Goal: Information Seeking & Learning: Learn about a topic

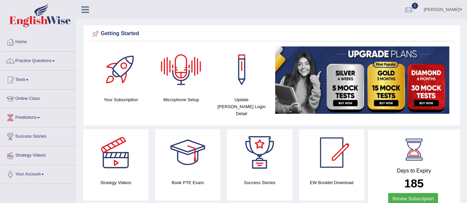
click at [182, 83] on div at bounding box center [181, 70] width 47 height 47
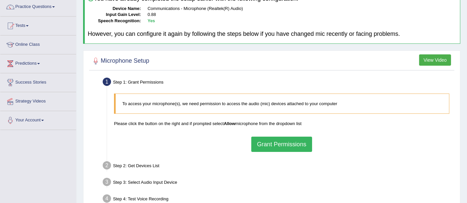
scroll to position [98, 0]
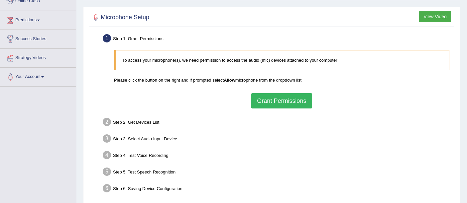
click at [292, 100] on button "Grant Permissions" at bounding box center [281, 100] width 60 height 15
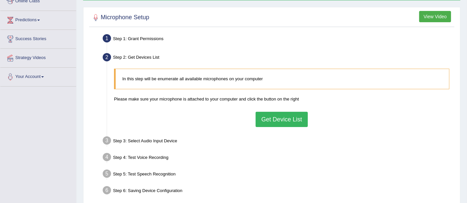
click at [282, 115] on button "Get Device List" at bounding box center [281, 119] width 52 height 15
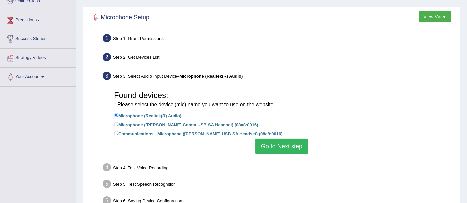
click at [193, 135] on label "Communications - Microphone (Andrea Comm USB-SA Headset) (08a8:0016)" at bounding box center [198, 133] width 168 height 7
click at [118, 135] on input "Communications - Microphone (Andrea Comm USB-SA Headset) (08a8:0016)" at bounding box center [116, 133] width 4 height 4
radio input "true"
click at [283, 145] on button "Go to Next step" at bounding box center [281, 146] width 53 height 15
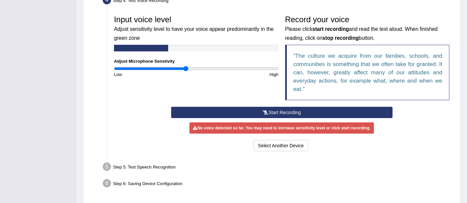
scroll to position [192, 0]
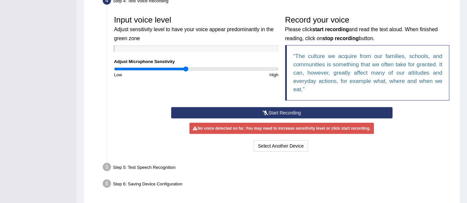
click at [303, 107] on button "Start Recording" at bounding box center [281, 112] width 221 height 11
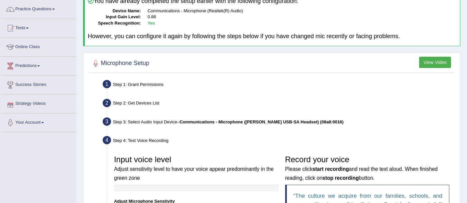
scroll to position [0, 0]
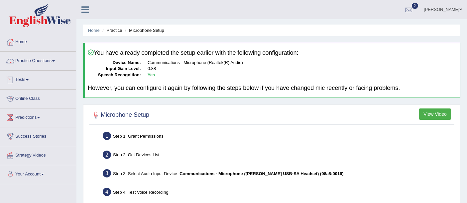
click at [31, 63] on link "Practice Questions" at bounding box center [38, 60] width 76 height 17
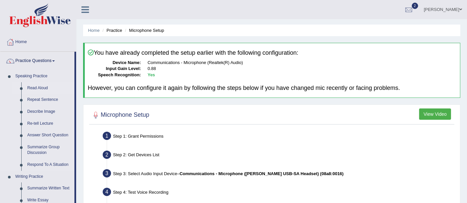
click at [30, 89] on link "Read Aloud" at bounding box center [49, 88] width 50 height 12
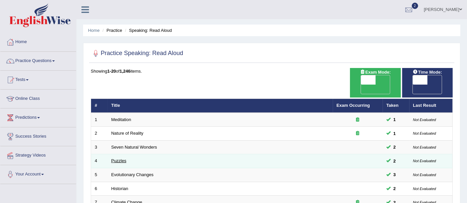
click at [121, 158] on link "Puzzles" at bounding box center [118, 160] width 15 height 5
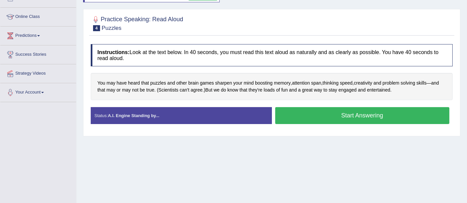
scroll to position [86, 0]
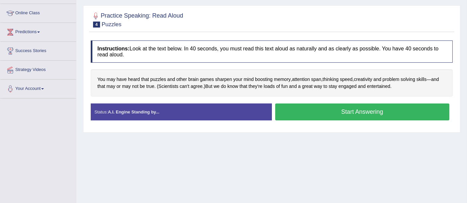
click at [370, 110] on button "Start Answering" at bounding box center [362, 112] width 174 height 17
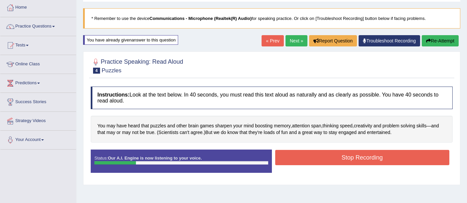
scroll to position [32, 0]
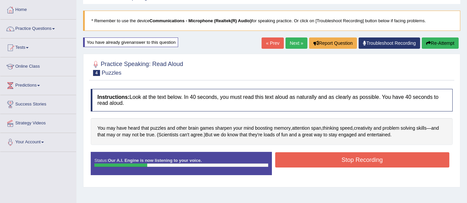
click at [344, 161] on button "Stop Recording" at bounding box center [362, 159] width 174 height 15
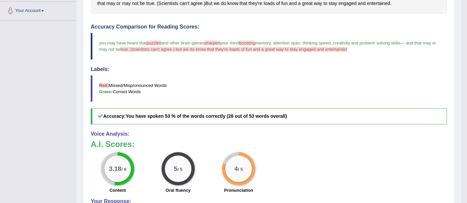
scroll to position [0, 0]
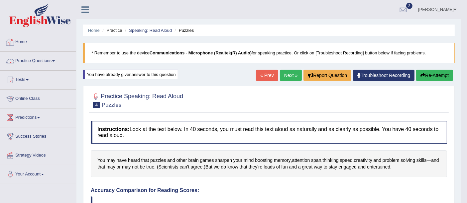
click at [33, 62] on link "Practice Questions" at bounding box center [38, 60] width 76 height 17
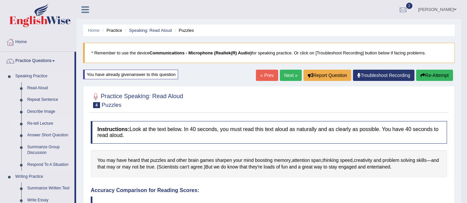
click at [38, 124] on link "Re-tell Lecture" at bounding box center [49, 124] width 50 height 12
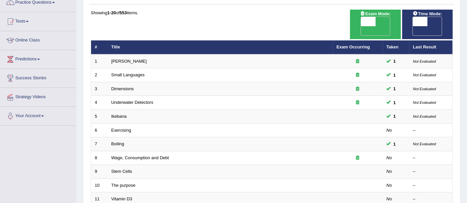
scroll to position [71, 0]
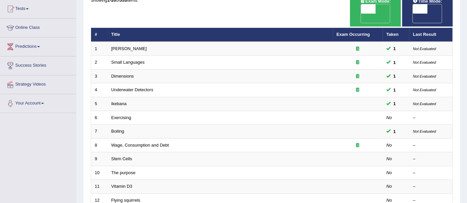
click at [466, 78] on html "Toggle navigation Home Practice Questions Speaking Practice Read Aloud Repeat S…" at bounding box center [233, 30] width 467 height 203
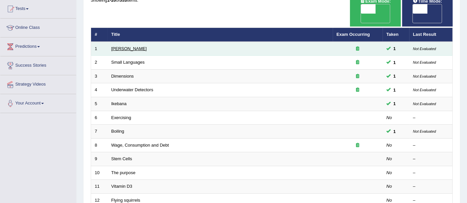
click at [127, 46] on link "[PERSON_NAME]" at bounding box center [129, 48] width 36 height 5
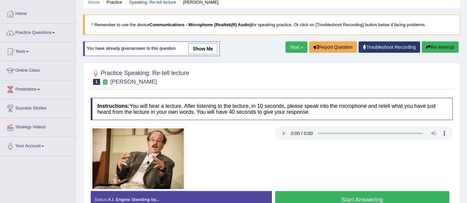
scroll to position [18, 0]
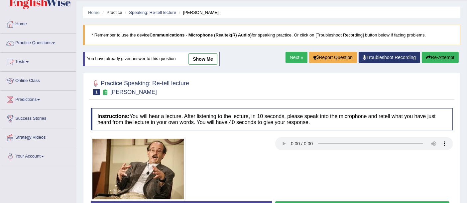
click at [200, 54] on link "show me" at bounding box center [202, 58] width 29 height 11
click at [208, 61] on div "Home Practice Speaking: Re-tell lecture [PERSON_NAME] * Remember to use the dev…" at bounding box center [271, 148] width 390 height 332
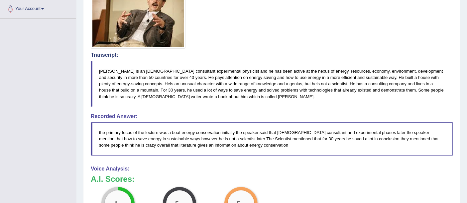
scroll to position [173, 0]
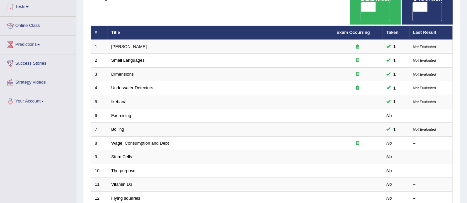
click at [126, 58] on link "Small Languages" at bounding box center [127, 60] width 33 height 5
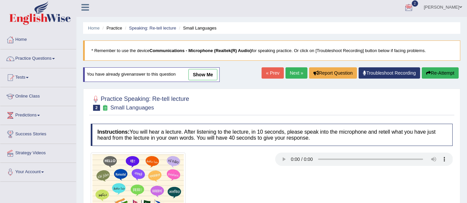
click at [466, 39] on html "Toggle navigation Home Practice Questions Speaking Practice Read Aloud Repeat S…" at bounding box center [233, 99] width 467 height 203
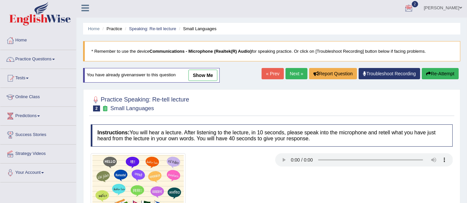
click at [200, 74] on link "show me" at bounding box center [202, 75] width 29 height 11
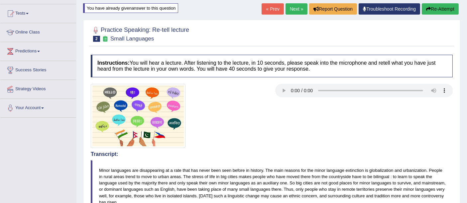
scroll to position [63, 0]
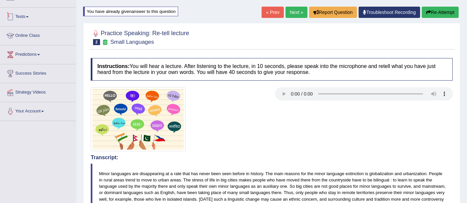
click at [24, 16] on link "Tests" at bounding box center [38, 16] width 76 height 17
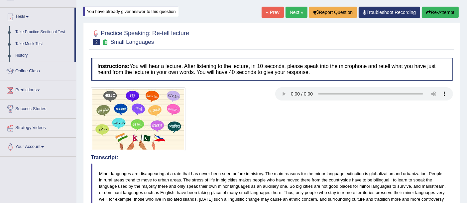
scroll to position [0, 0]
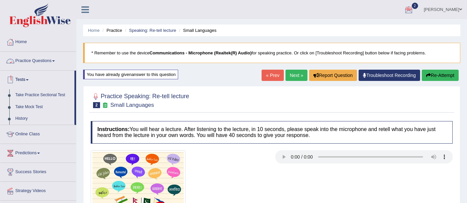
click at [44, 58] on link "Practice Questions" at bounding box center [38, 60] width 76 height 17
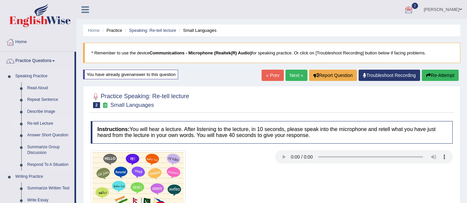
click at [42, 122] on link "Re-tell Lecture" at bounding box center [49, 124] width 50 height 12
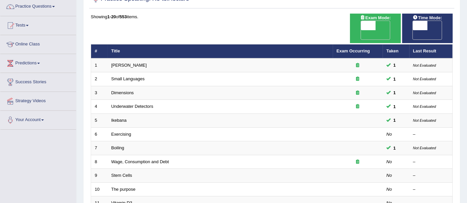
click at [413, 30] on span "OFF" at bounding box center [405, 34] width 15 height 9
checkbox input "true"
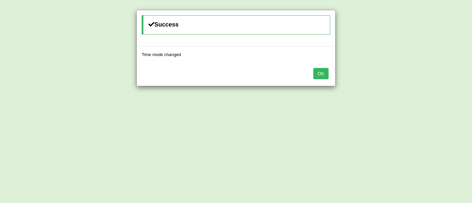
click at [323, 76] on button "OK" at bounding box center [321, 73] width 15 height 11
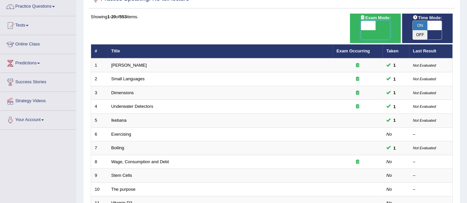
click at [367, 28] on span at bounding box center [368, 25] width 15 height 9
checkbox input "true"
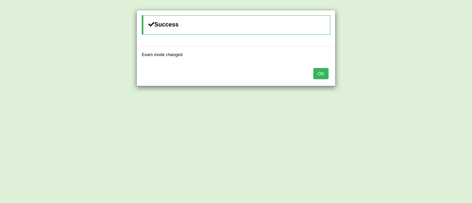
click at [326, 71] on button "OK" at bounding box center [321, 73] width 15 height 11
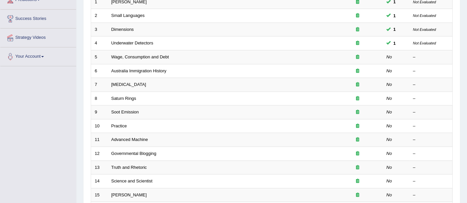
scroll to position [118, 0]
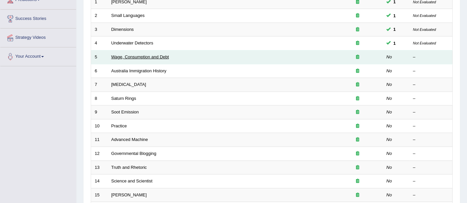
click at [154, 54] on link "Wage, Consumption and Debt" at bounding box center [140, 56] width 58 height 5
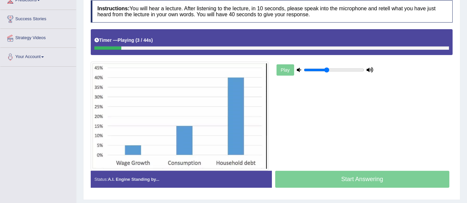
scroll to position [119, 0]
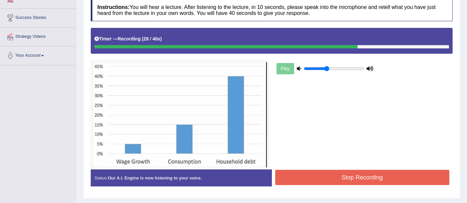
click at [354, 172] on button "Stop Recording" at bounding box center [362, 177] width 174 height 15
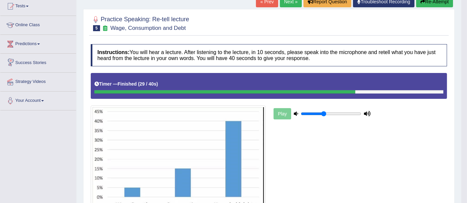
scroll to position [0, 0]
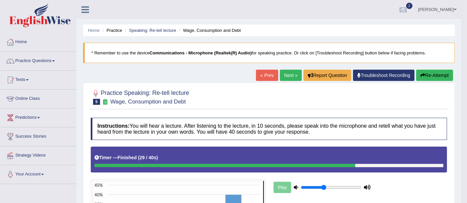
click at [45, 59] on link "Practice Questions" at bounding box center [38, 60] width 76 height 17
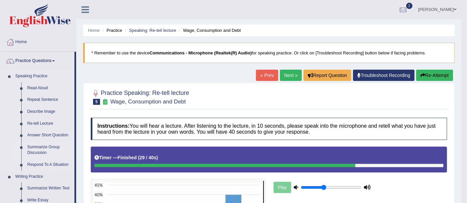
click at [31, 149] on link "Summarize Group Discussion" at bounding box center [49, 151] width 50 height 18
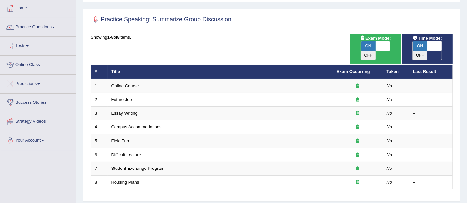
scroll to position [34, 0]
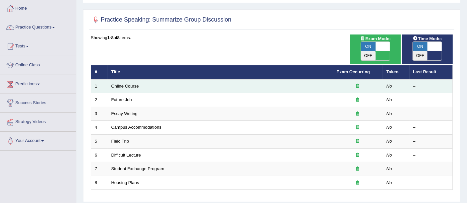
click at [129, 84] on link "Online Course" at bounding box center [125, 86] width 28 height 5
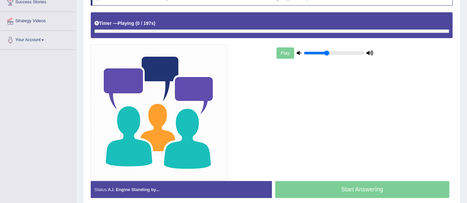
scroll to position [135, 0]
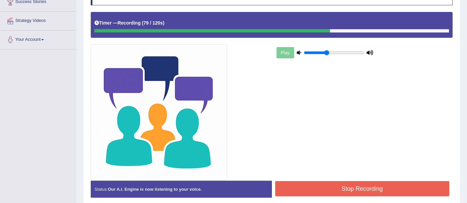
click at [367, 185] on button "Stop Recording" at bounding box center [362, 188] width 174 height 15
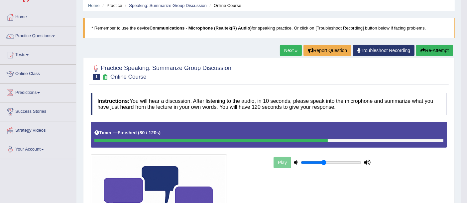
scroll to position [22, 0]
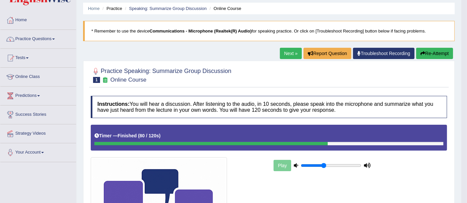
click at [47, 37] on link "Practice Questions" at bounding box center [38, 38] width 76 height 17
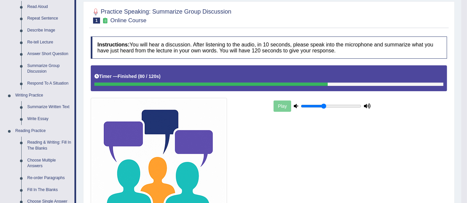
scroll to position [82, 0]
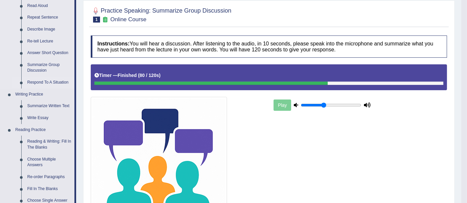
click at [50, 83] on link "Respond To A Situation" at bounding box center [49, 83] width 50 height 12
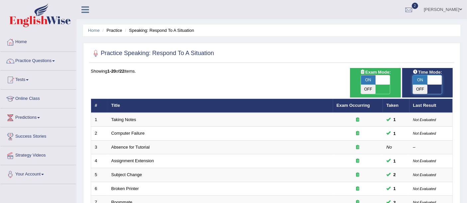
click at [434, 79] on span at bounding box center [434, 79] width 15 height 9
checkbox input "false"
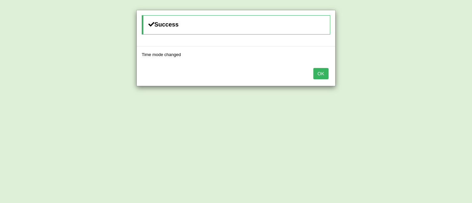
click at [319, 74] on button "OK" at bounding box center [321, 73] width 15 height 11
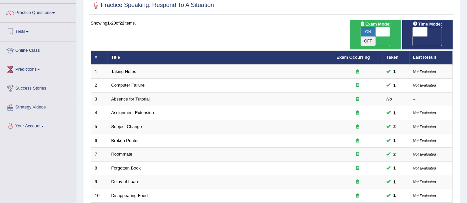
scroll to position [47, 0]
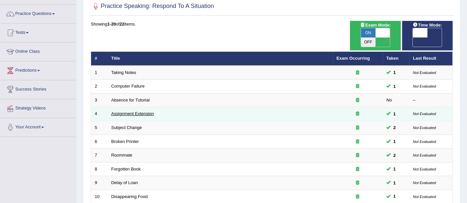
click at [130, 111] on link "Assignment Extension" at bounding box center [132, 113] width 43 height 5
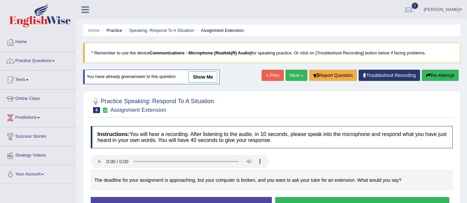
click at [200, 78] on link "show me" at bounding box center [202, 76] width 29 height 11
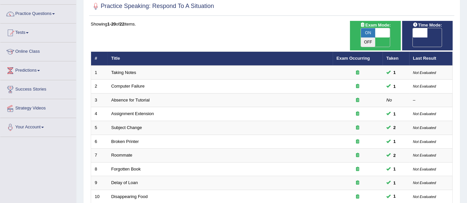
scroll to position [56, 0]
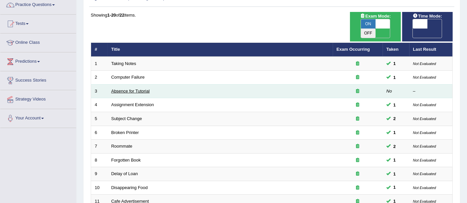
click at [134, 89] on link "Absence for Tutorial" at bounding box center [130, 91] width 39 height 5
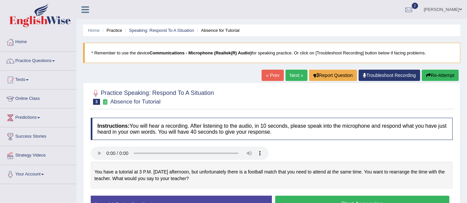
drag, startPoint x: 465, startPoint y: 48, endPoint x: 469, endPoint y: 80, distance: 32.8
click at [466, 80] on html "Toggle navigation Home Practice Questions Speaking Practice Read Aloud Repeat S…" at bounding box center [233, 101] width 467 height 203
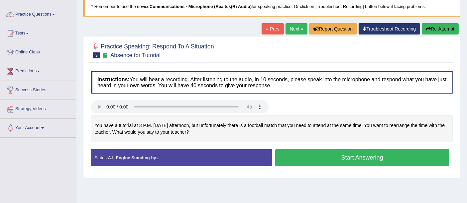
scroll to position [63, 0]
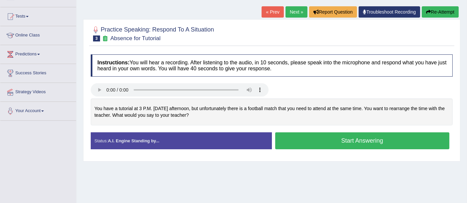
click at [312, 143] on button "Start Answering" at bounding box center [362, 141] width 174 height 17
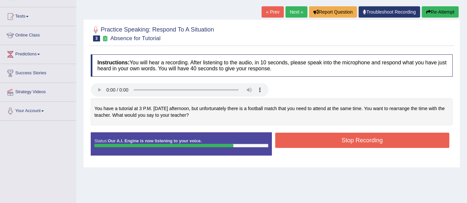
click at [326, 142] on button "Stop Recording" at bounding box center [362, 140] width 174 height 15
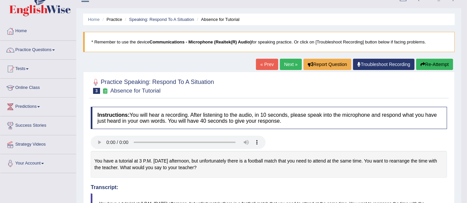
scroll to position [0, 0]
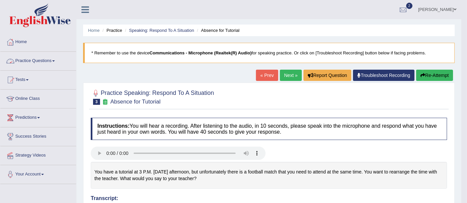
click at [35, 61] on link "Practice Questions" at bounding box center [38, 60] width 76 height 17
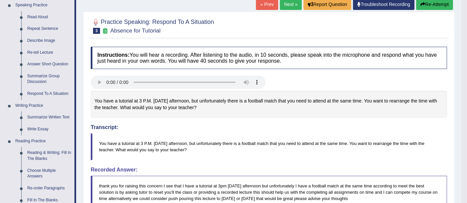
scroll to position [73, 0]
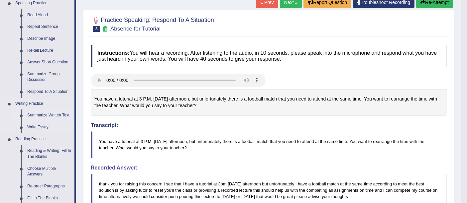
click at [50, 116] on link "Summarize Written Text" at bounding box center [49, 116] width 50 height 12
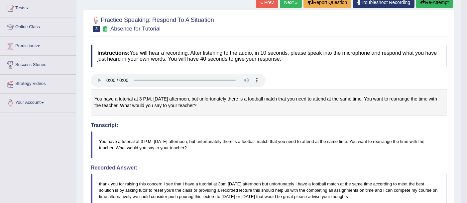
scroll to position [78, 0]
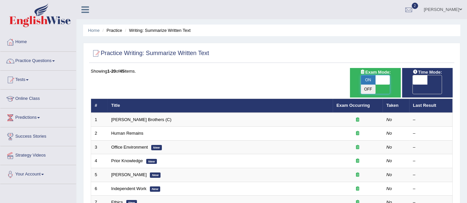
click at [381, 81] on span at bounding box center [382, 79] width 15 height 9
checkbox input "false"
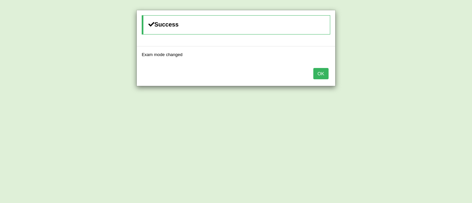
click at [323, 73] on button "OK" at bounding box center [321, 73] width 15 height 11
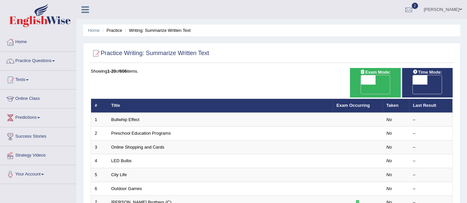
click at [421, 76] on span at bounding box center [420, 79] width 15 height 9
checkbox input "true"
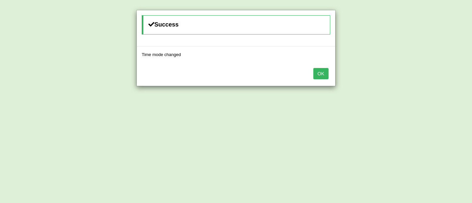
click at [326, 75] on button "OK" at bounding box center [321, 73] width 15 height 11
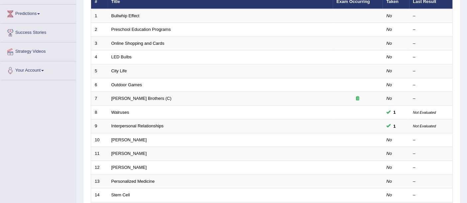
scroll to position [106, 0]
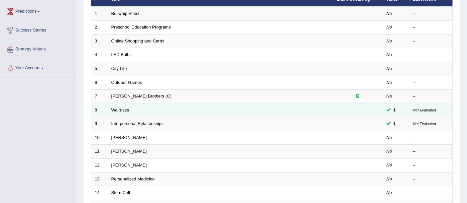
click at [123, 108] on link "Walruses" at bounding box center [120, 110] width 18 height 5
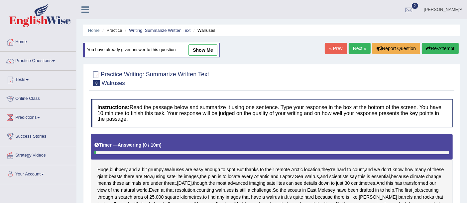
click at [211, 47] on link "show me" at bounding box center [202, 50] width 29 height 11
type textarea "Today, though, the most advanced imaging satellites can see details down to jus…"
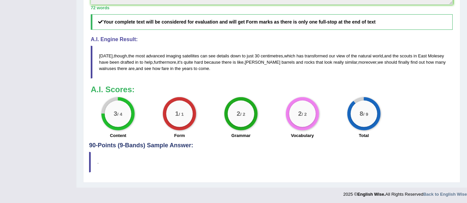
scroll to position [302, 0]
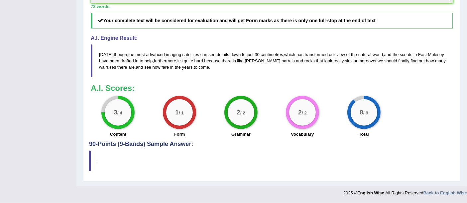
drag, startPoint x: 451, startPoint y: 148, endPoint x: 470, endPoint y: 133, distance: 24.2
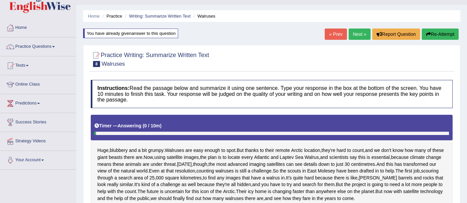
scroll to position [13, 0]
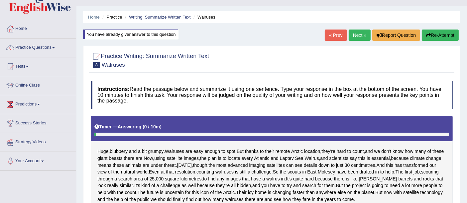
click at [357, 33] on link "Next »" at bounding box center [359, 35] width 22 height 11
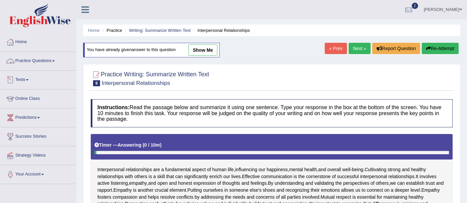
click at [43, 61] on link "Practice Questions" at bounding box center [38, 60] width 76 height 17
